Goal: Information Seeking & Learning: Find specific fact

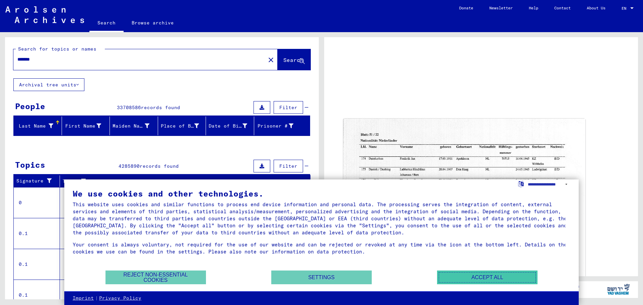
click at [494, 279] on button "Accept all" at bounding box center [487, 277] width 100 height 14
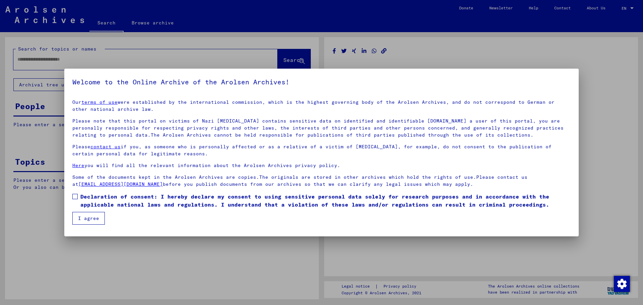
type input "*******"
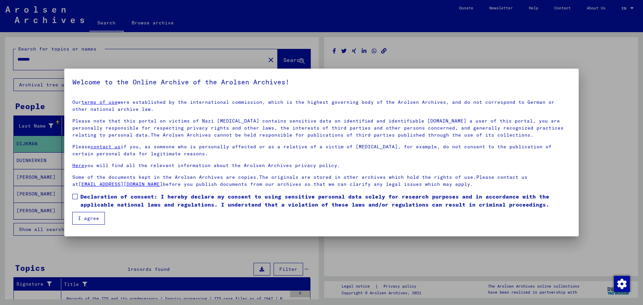
click at [77, 197] on span at bounding box center [74, 196] width 5 height 5
click at [81, 218] on button "I agree" at bounding box center [88, 218] width 32 height 13
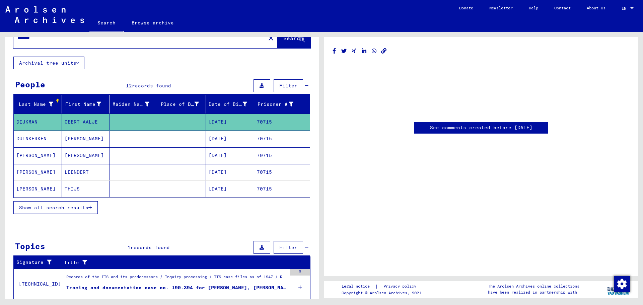
scroll to position [33, 0]
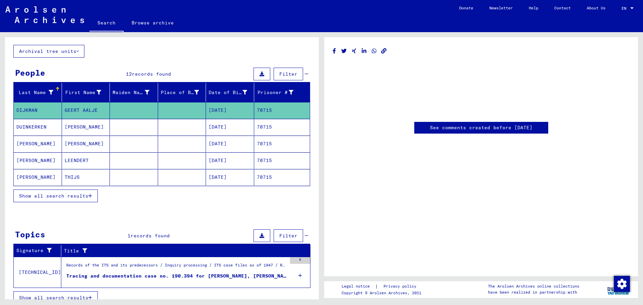
click at [89, 195] on icon "button" at bounding box center [90, 195] width 4 height 5
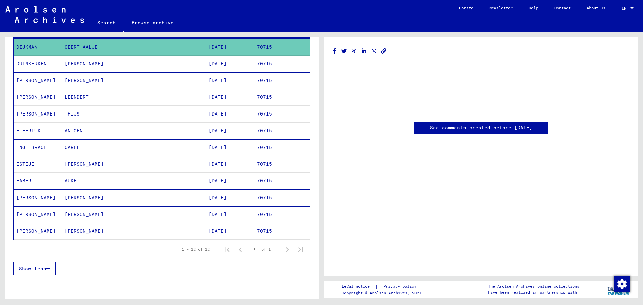
scroll to position [100, 0]
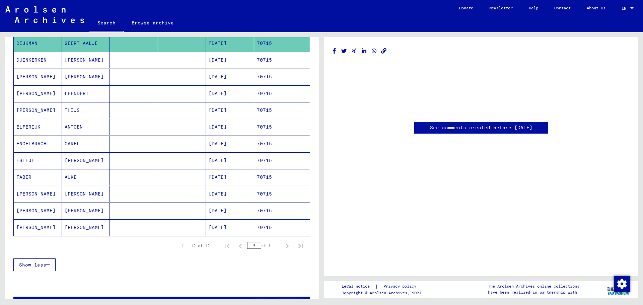
click at [275, 213] on mat-cell "70715" at bounding box center [282, 211] width 56 height 16
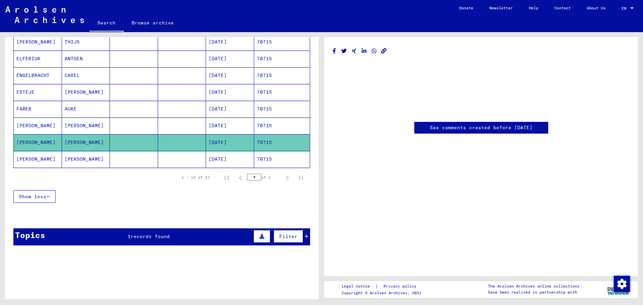
scroll to position [172, 0]
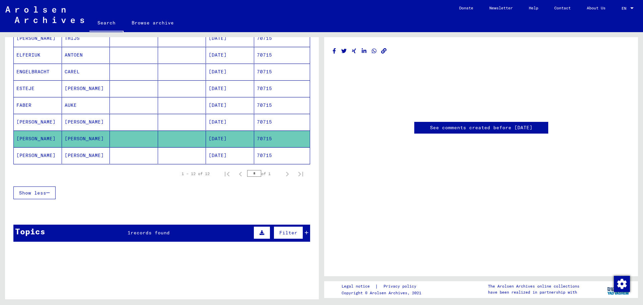
click at [260, 133] on mat-cell "70715" at bounding box center [282, 139] width 56 height 16
click at [259, 136] on mat-cell "70715" at bounding box center [282, 139] width 56 height 16
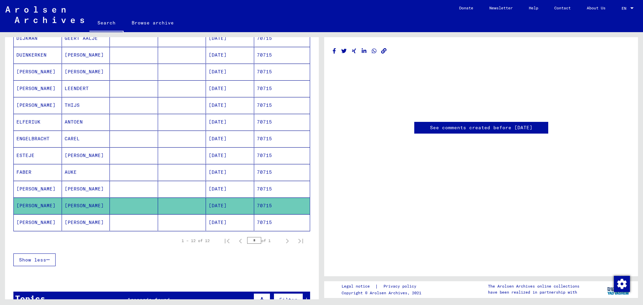
scroll to position [72, 0]
